Goal: Information Seeking & Learning: Learn about a topic

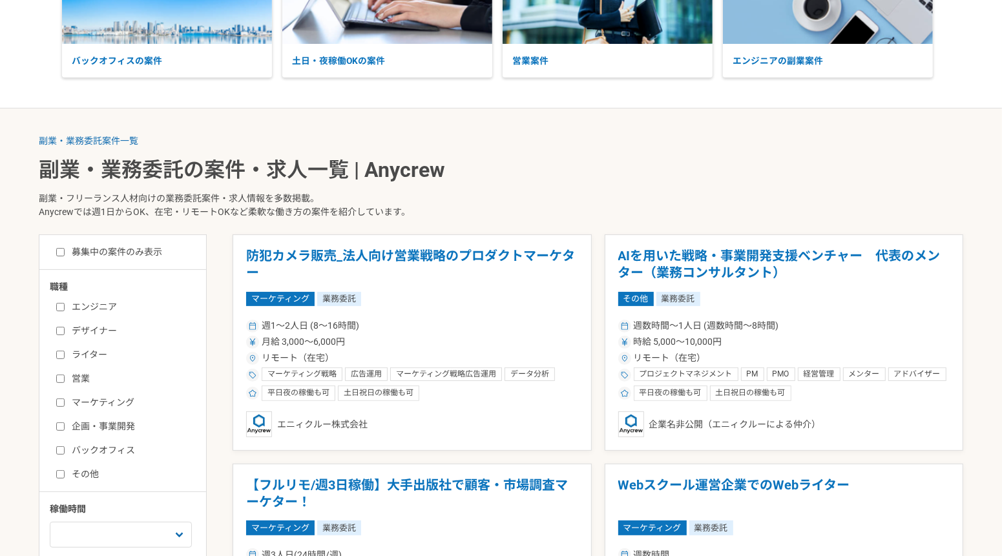
scroll to position [253, 0]
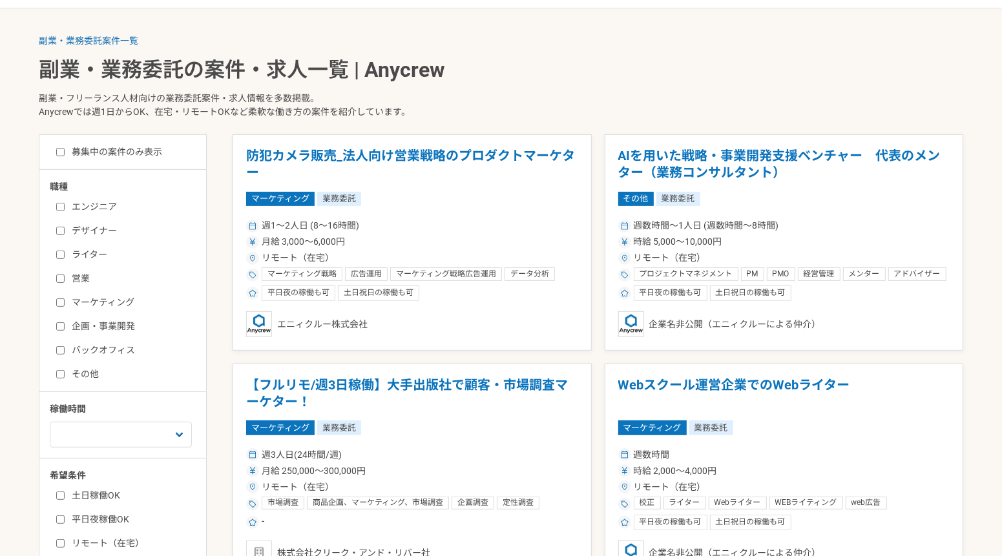
click at [56, 324] on input "企画・事業開発" at bounding box center [60, 326] width 8 height 8
checkbox input "true"
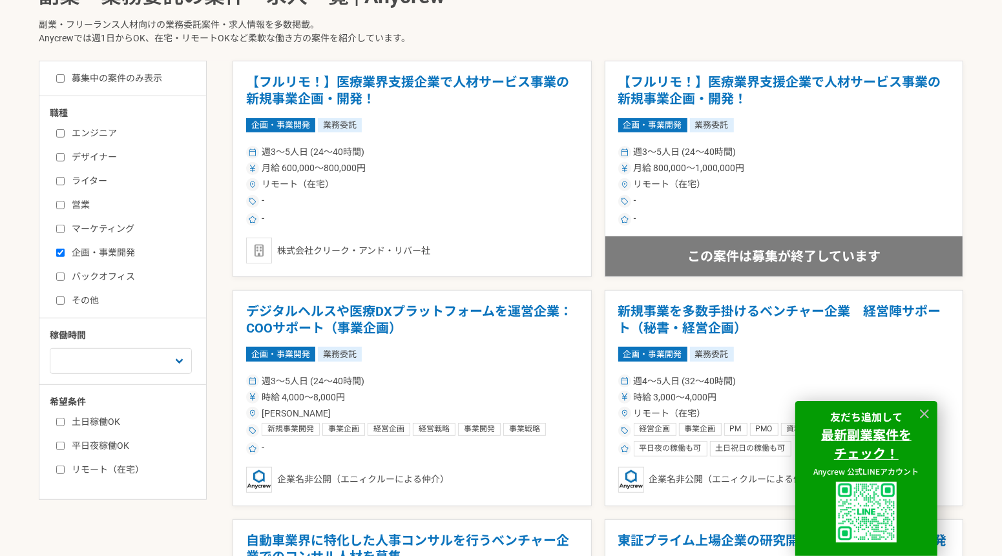
scroll to position [327, 0]
click at [521, 167] on div "月給 600,000〜800,000円" at bounding box center [412, 168] width 332 height 14
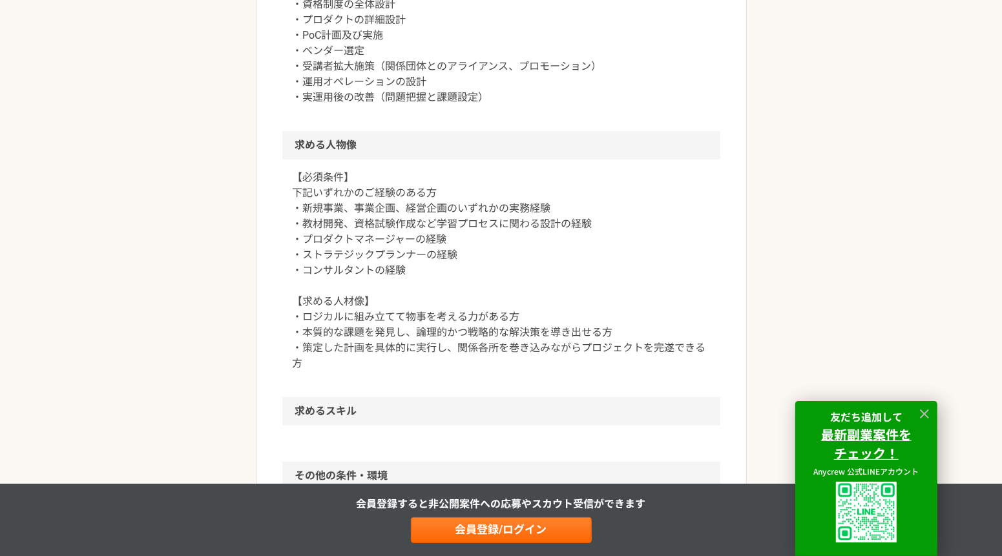
scroll to position [722, 0]
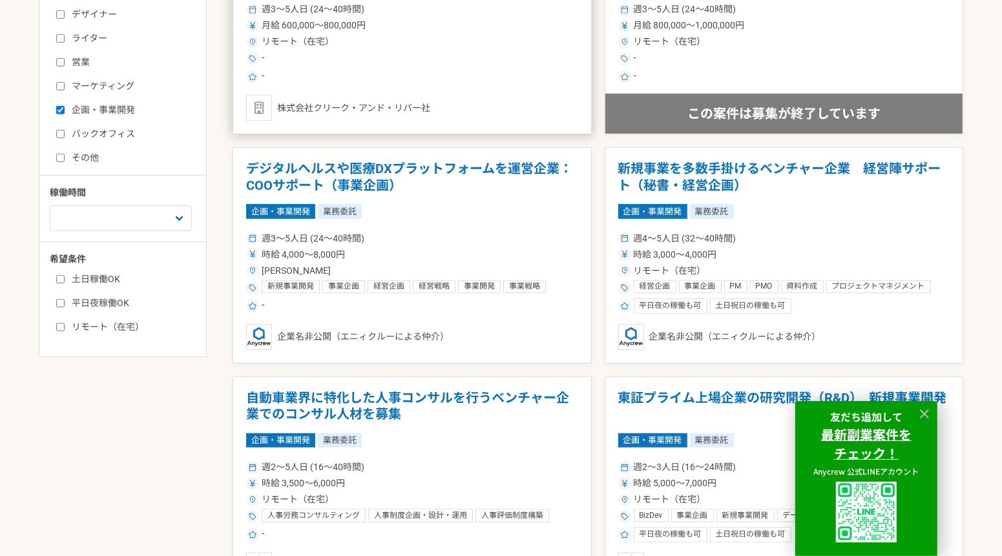
scroll to position [470, 0]
click at [923, 407] on icon at bounding box center [924, 414] width 15 height 15
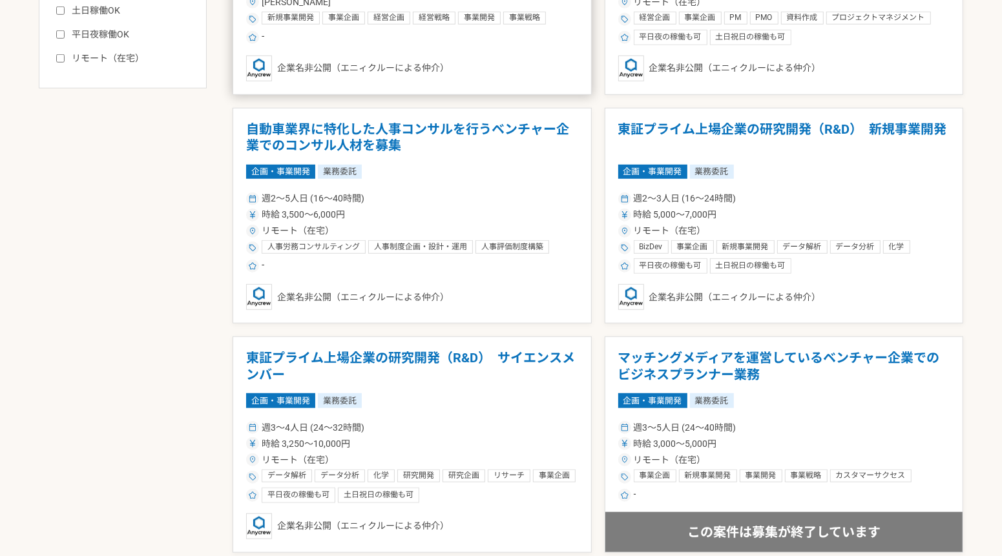
scroll to position [738, 0]
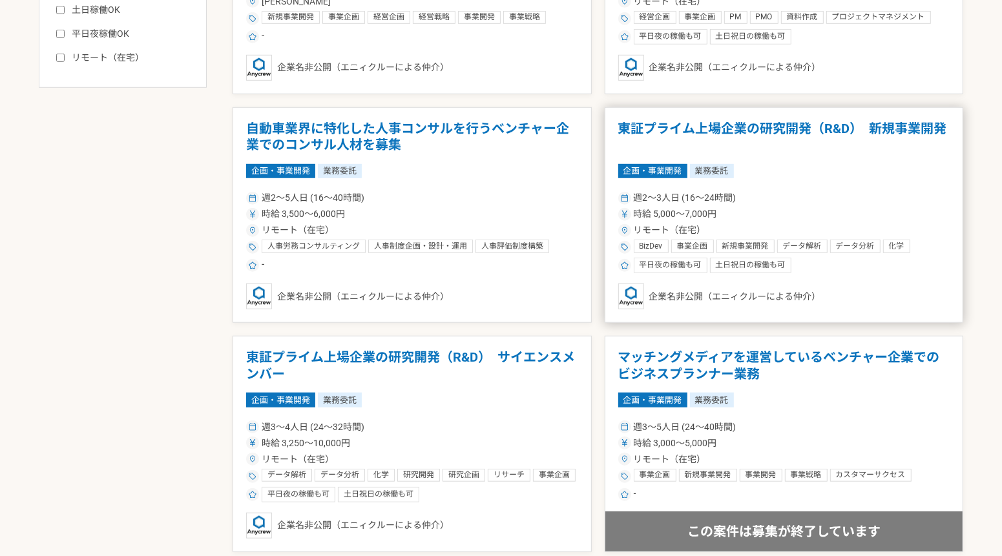
click at [766, 208] on div "週2〜3人日 (16〜24時間) 時給 5,000〜7,000円 リモート（在宅） BizDev 事業企画 新規事業開発 データ解析 データ分析 化学 研究開…" at bounding box center [784, 231] width 332 height 85
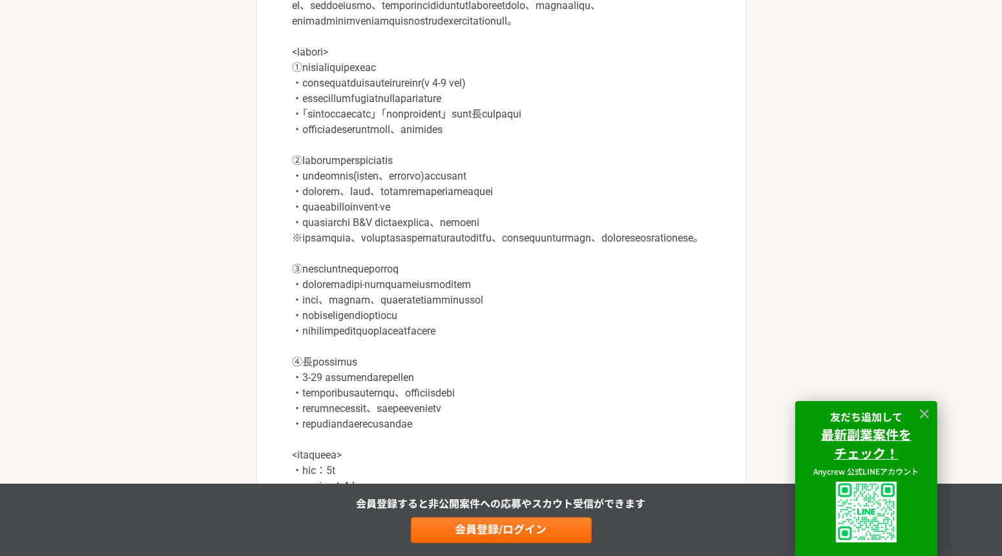
scroll to position [629, 0]
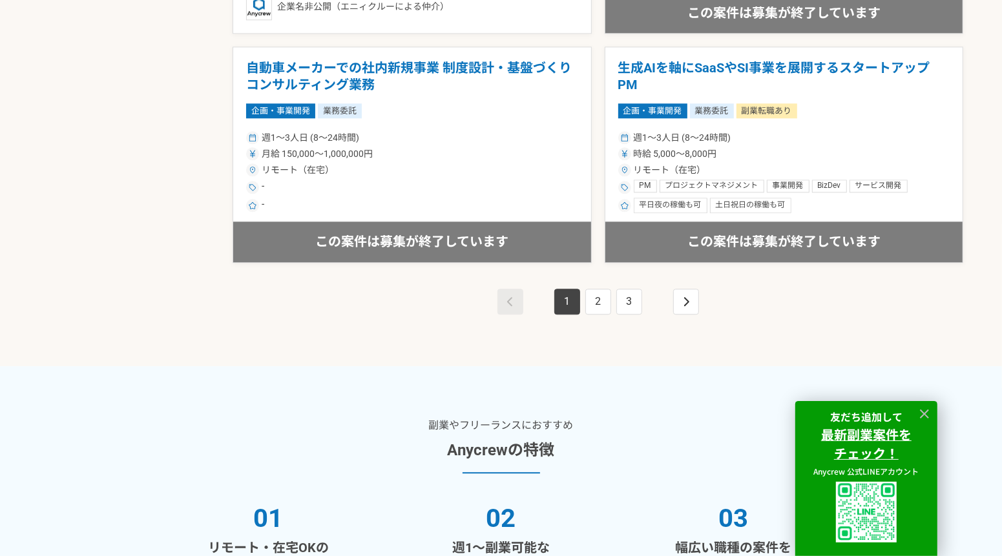
scroll to position [2405, 0]
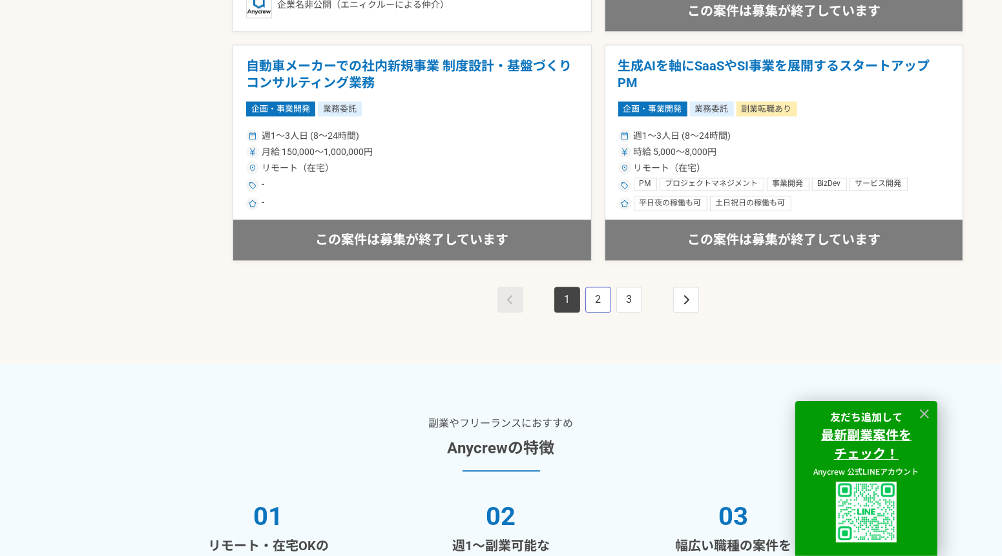
click at [596, 313] on link "2" at bounding box center [598, 300] width 26 height 26
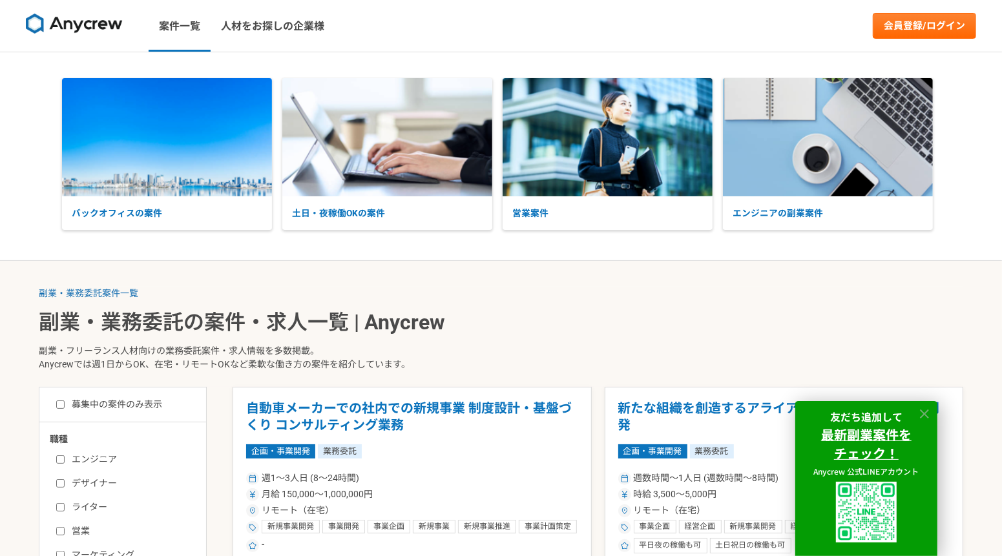
click at [926, 410] on icon at bounding box center [924, 414] width 9 height 9
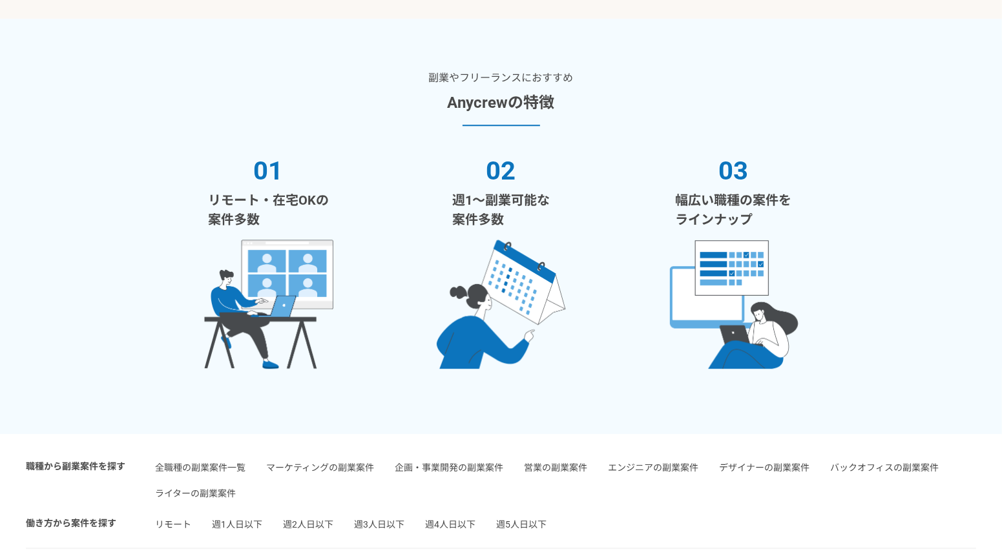
scroll to position [2970, 0]
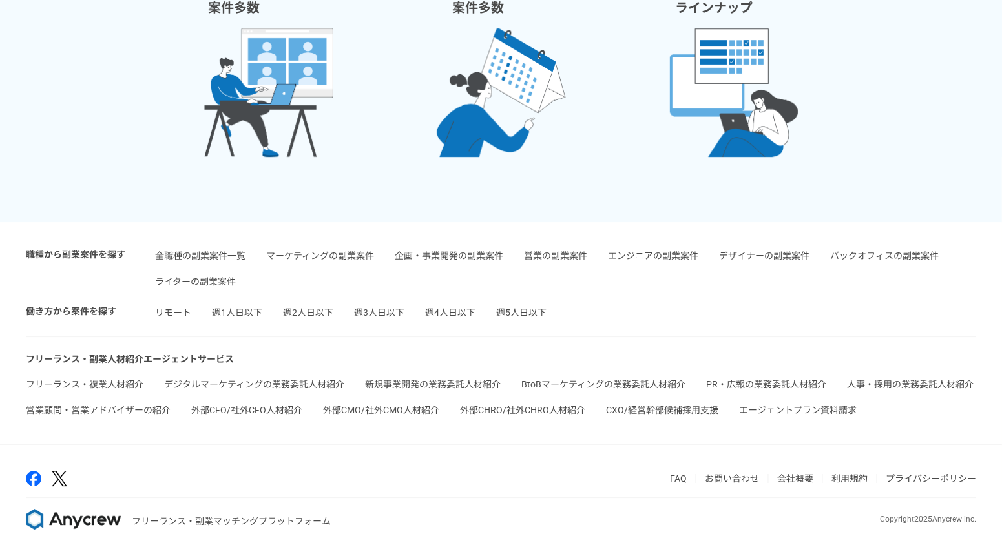
click at [992, 188] on article "副業やフリーランスにおすすめ Anycrewの特徴 01 リモート・在宅OKの 案件多数 02 週1〜副業可能な 案件多数 03 幅広い職種の案件を ラインナ…" at bounding box center [501, 14] width 1002 height 415
